Goal: Browse casually: Explore the website without a specific task or goal

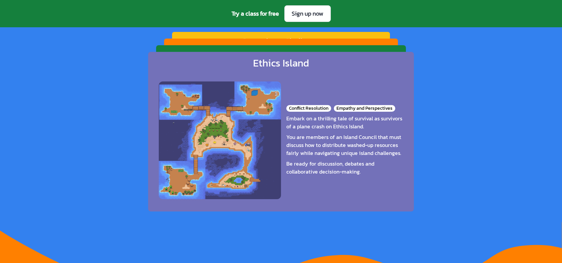
scroll to position [1087, 0]
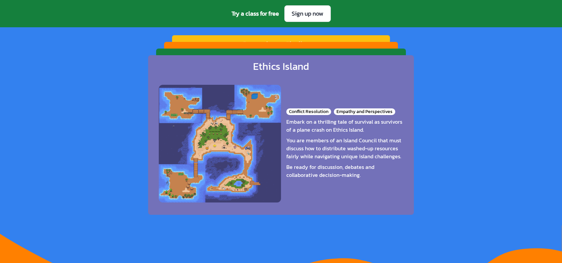
click at [400, 108] on div "Conflict Resolution Empathy and Perspectives Embark on a thrilling tale of surv…" at bounding box center [281, 144] width 245 height 132
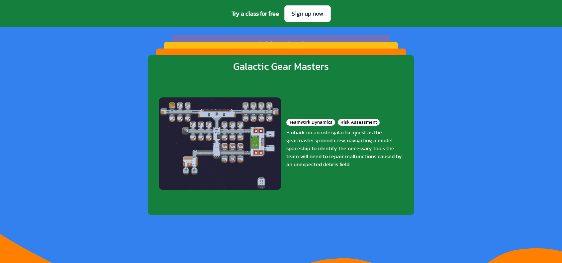
click at [400, 108] on div "Teamwork Dynamics Risk Assessment Embark on an intergalactic quest as the gearm…" at bounding box center [281, 144] width 245 height 132
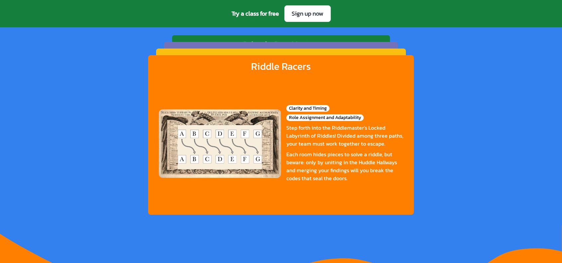
click at [400, 108] on div "Clarity and Timing Role Assignment and Adaptability" at bounding box center [344, 113] width 117 height 16
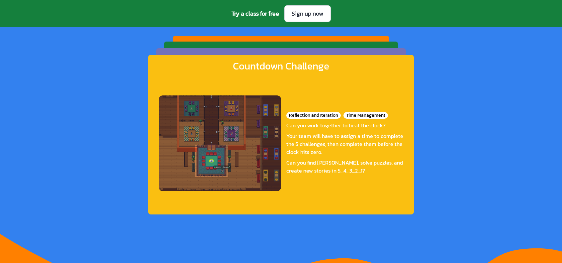
click at [400, 108] on div "Reflection and Iteration Time Management Can you work together to beat the cloc…" at bounding box center [281, 143] width 245 height 132
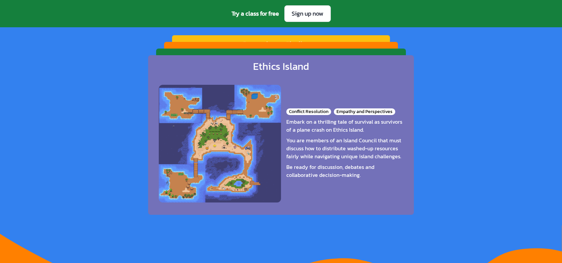
click at [400, 108] on div "Conflict Resolution Empathy and Perspectives Embark on a thrilling tale of surv…" at bounding box center [281, 144] width 245 height 132
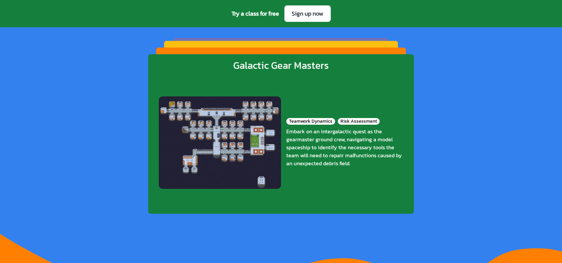
click at [400, 108] on div "Teamwork Dynamics Risk Assessment Embark on an intergalactic quest as the gearm…" at bounding box center [281, 143] width 245 height 132
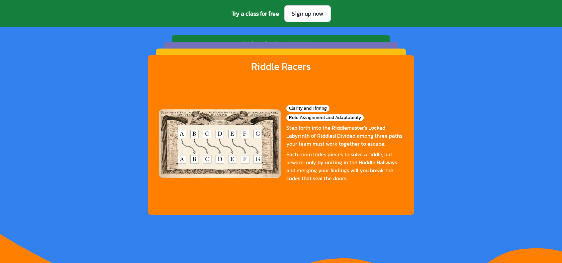
click at [400, 108] on div "Clarity and Timing Role Assignment and Adaptability" at bounding box center [344, 113] width 117 height 16
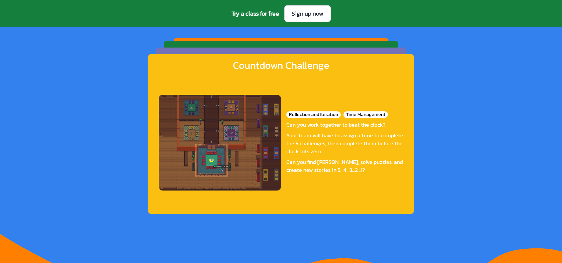
click at [400, 108] on div "Reflection and Iteration Time Management Can you work together to beat the cloc…" at bounding box center [281, 143] width 245 height 132
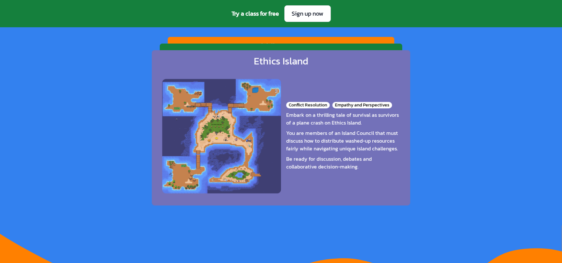
click at [400, 108] on div "Conflict Resolution Empathy and Perspectives Embark on a thrilling tale of surv…" at bounding box center [281, 136] width 238 height 128
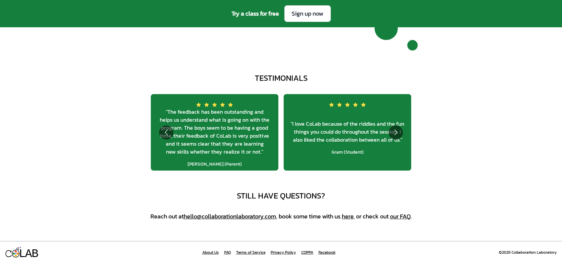
scroll to position [2513, 0]
click at [398, 130] on button "Go to next slide" at bounding box center [396, 132] width 14 height 14
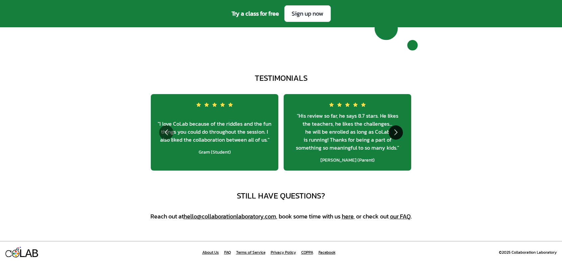
click at [398, 130] on button "Go to next slide" at bounding box center [396, 132] width 14 height 14
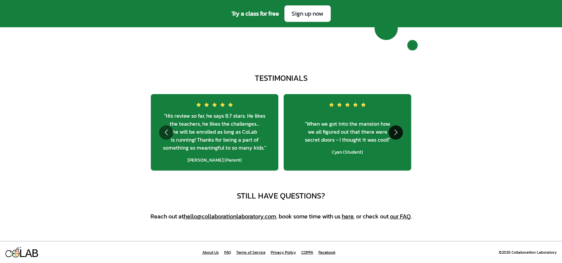
click at [398, 130] on button "Go to next slide" at bounding box center [396, 132] width 14 height 14
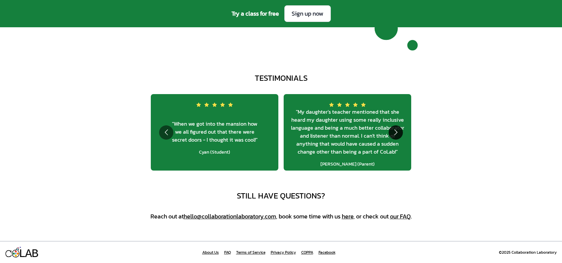
click at [398, 130] on button "Go to next slide" at bounding box center [396, 132] width 14 height 14
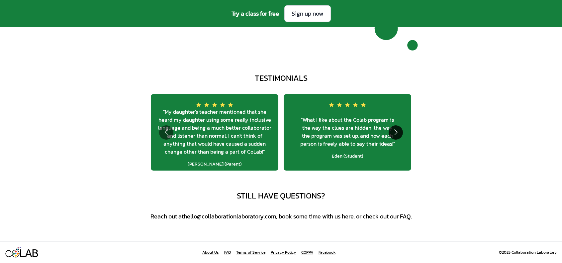
click at [398, 130] on button "Go to next slide" at bounding box center [396, 132] width 14 height 14
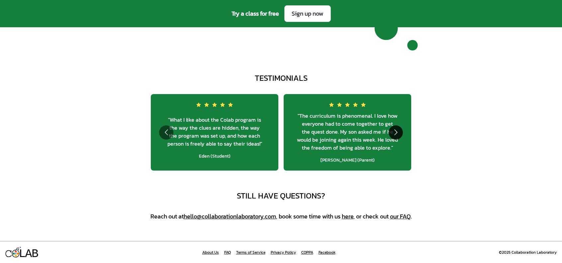
click at [398, 130] on button "Go to next slide" at bounding box center [396, 132] width 14 height 14
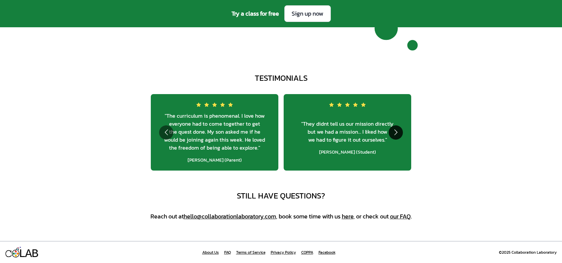
click at [398, 130] on button "Go to next slide" at bounding box center [396, 132] width 14 height 14
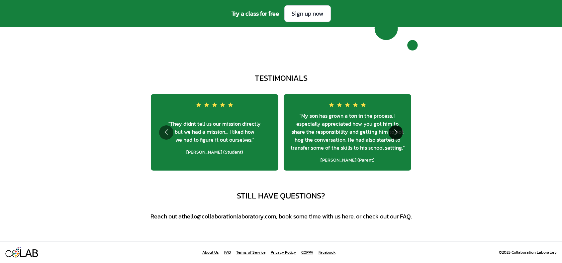
click at [398, 130] on button "Go to next slide" at bounding box center [396, 132] width 14 height 14
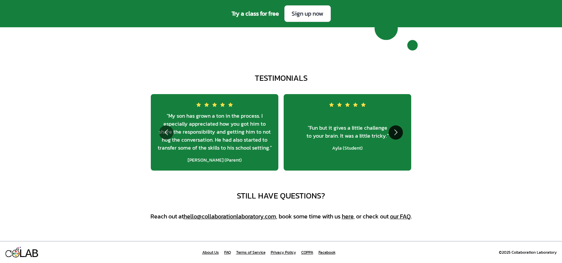
click at [398, 130] on button "Go to next slide" at bounding box center [396, 132] width 14 height 14
